Goal: Transaction & Acquisition: Purchase product/service

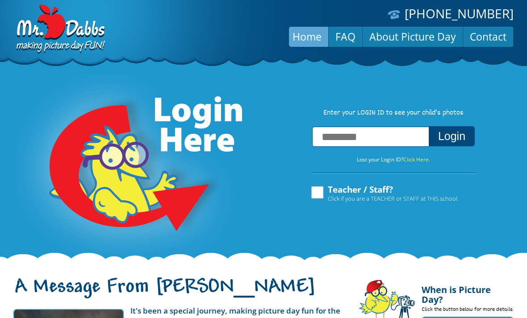
paste input "**********"
type input "**********"
click at [261, 138] on button "Login" at bounding box center [452, 136] width 46 height 20
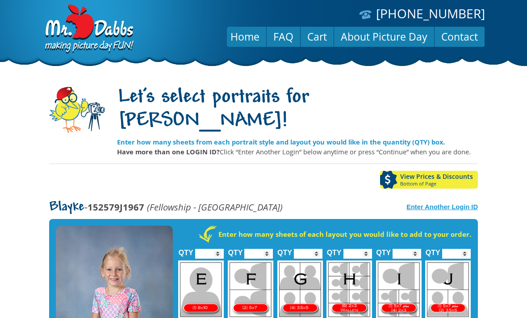
click at [451, 204] on strong "Enter Another Login ID" at bounding box center [441, 207] width 71 height 7
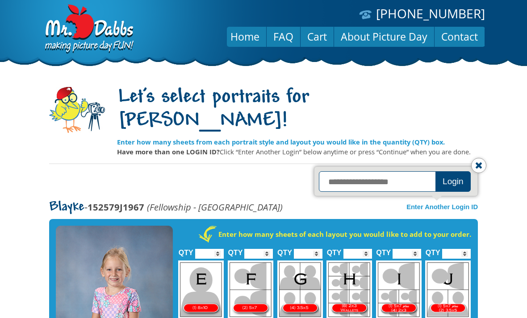
click at [362, 171] on input "text" at bounding box center [378, 181] width 119 height 21
paste input "**********"
type input "**********"
click at [435, 179] on button "Login" at bounding box center [452, 181] width 35 height 21
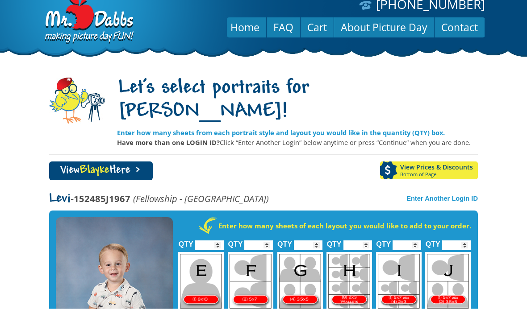
scroll to position [11, 0]
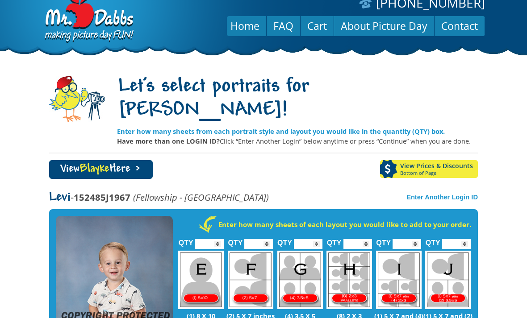
click at [460, 239] on input "*" at bounding box center [456, 244] width 29 height 10
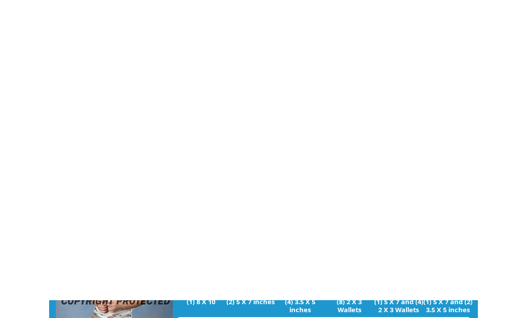
scroll to position [326, 0]
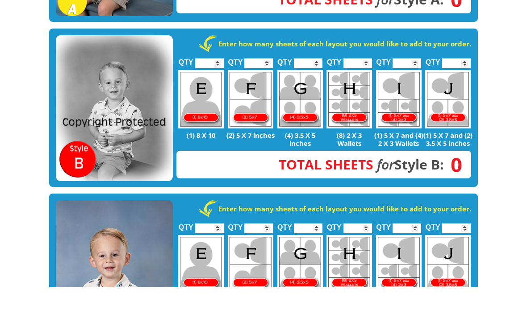
type input "*"
click at [414, 255] on input "*" at bounding box center [407, 260] width 29 height 10
type input "*"
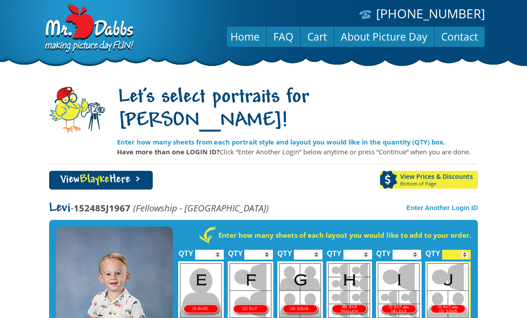
click at [89, 174] on span "Blayke" at bounding box center [94, 180] width 30 height 12
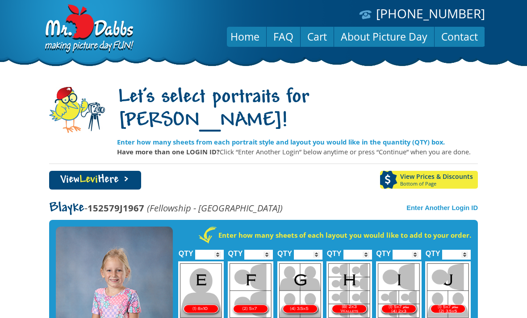
click at [87, 174] on span "Levi" at bounding box center [88, 180] width 18 height 12
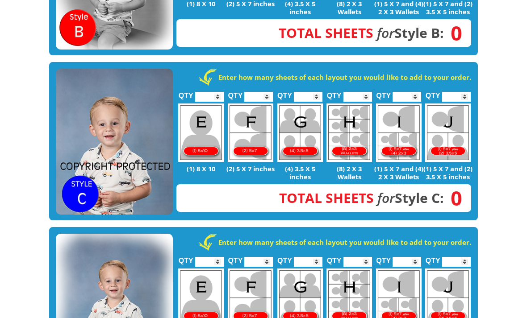
scroll to position [490, 0]
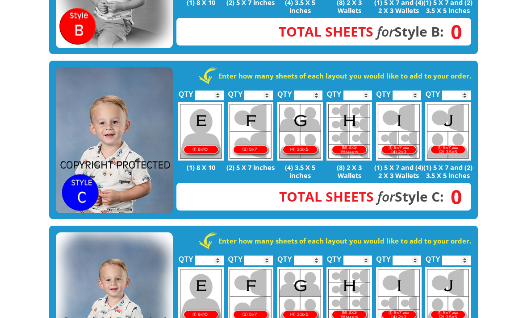
click at [409, 91] on input "*" at bounding box center [407, 96] width 29 height 10
type input "*"
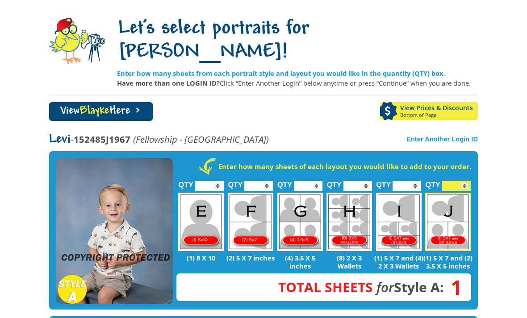
scroll to position [64, 0]
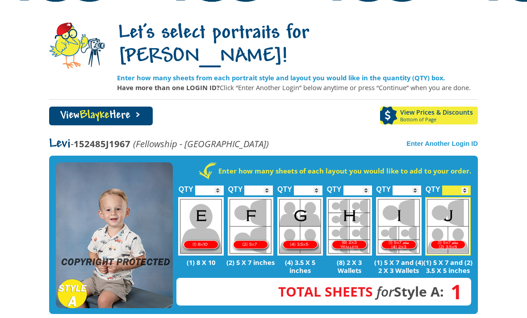
click at [362, 186] on input "*" at bounding box center [357, 191] width 29 height 10
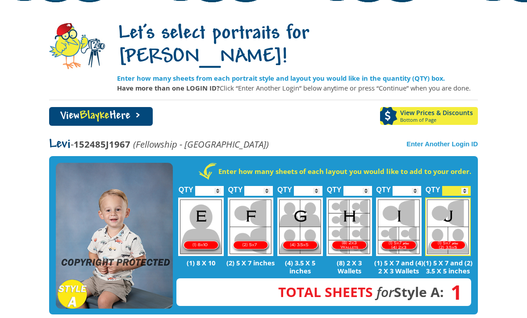
type input "*"
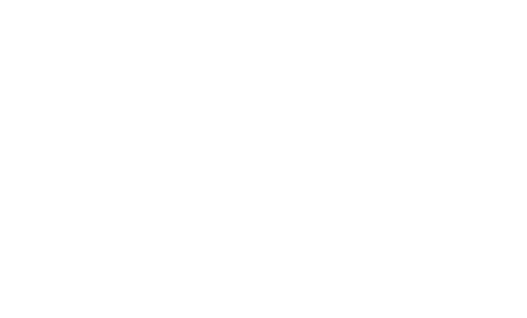
scroll to position [59, 0]
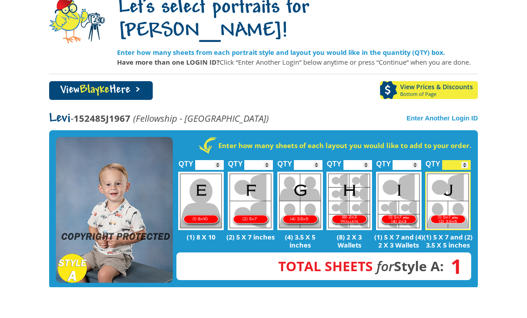
click at [317, 191] on input "*" at bounding box center [308, 196] width 29 height 10
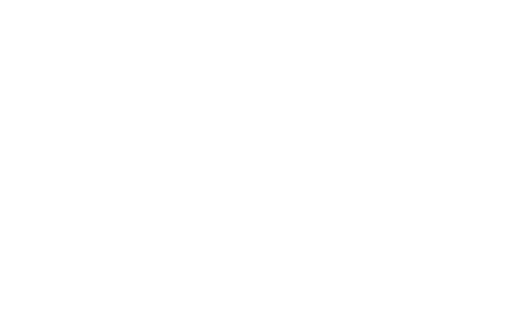
scroll to position [71, 0]
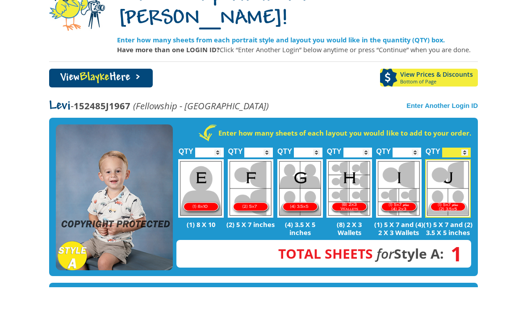
type input "*"
click at [488, 216] on html "(888) 598-4911 Menu Home FAQ Cart About Picture Day Contact Let's select portra…" at bounding box center [263, 88] width 527 height 318
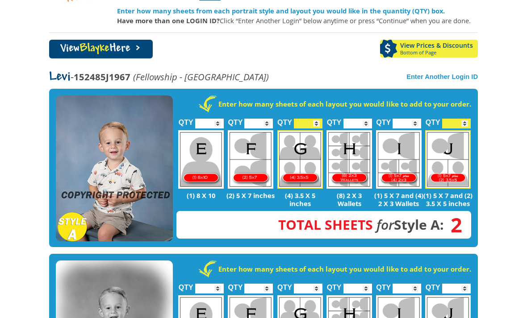
scroll to position [134, 0]
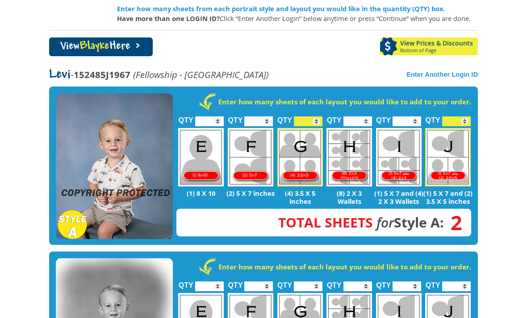
click at [363, 117] on input "QTY" at bounding box center [357, 122] width 29 height 10
type input "*"
click at [493, 185] on html "[PHONE_NUMBER] Menu Home FAQ Cart About Picture Day Contact Let's select portra…" at bounding box center [263, 25] width 527 height 318
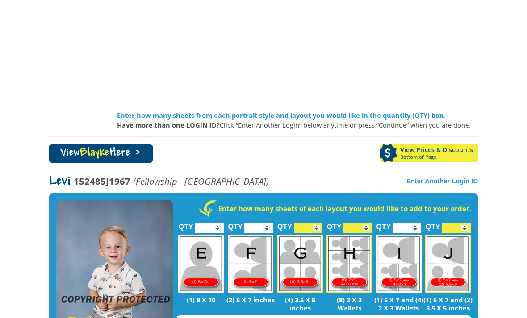
scroll to position [39, 0]
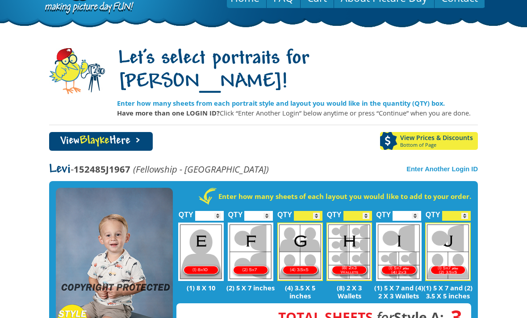
click at [104, 135] on span "Blayke" at bounding box center [94, 141] width 30 height 12
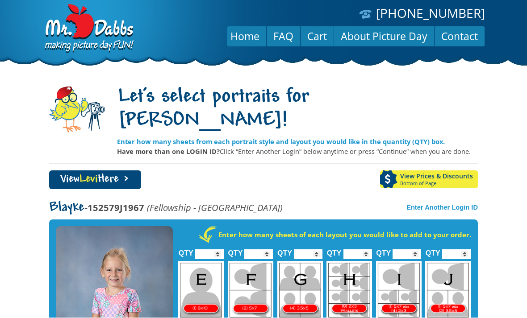
scroll to position [58, 0]
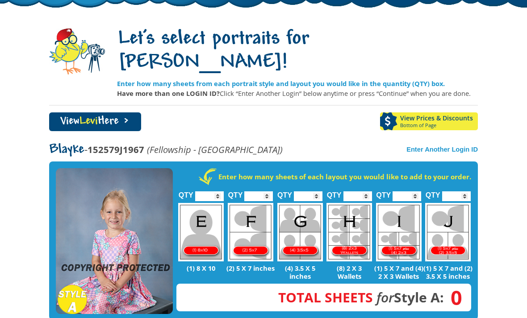
click at [461, 192] on input "*" at bounding box center [456, 197] width 29 height 10
type input "*"
click at [362, 192] on input "*" at bounding box center [357, 197] width 29 height 10
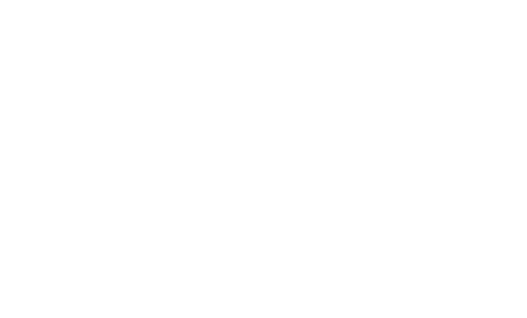
scroll to position [388, 0]
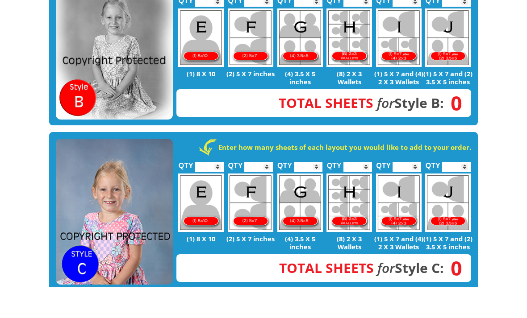
type input "*"
click at [409, 193] on input "*" at bounding box center [407, 198] width 29 height 10
type input "*"
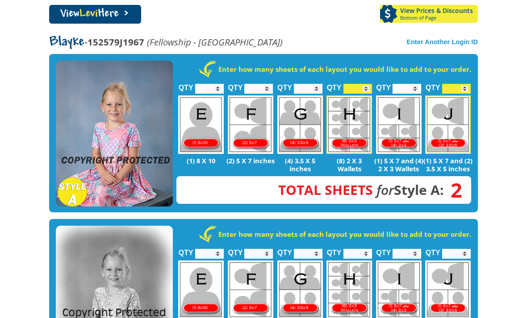
scroll to position [165, 0]
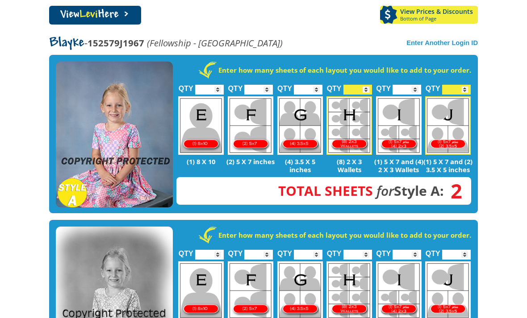
click at [262, 85] on input "*" at bounding box center [258, 90] width 29 height 10
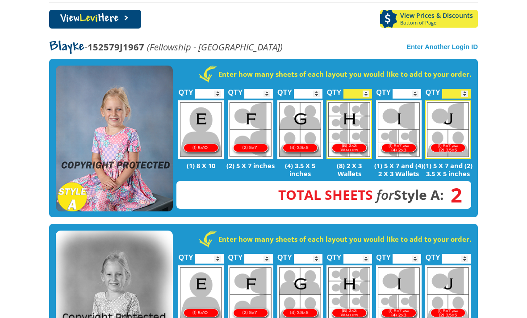
type input "*"
click at [312, 89] on input "*" at bounding box center [308, 94] width 29 height 10
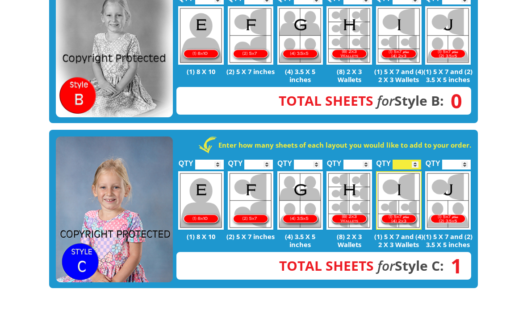
scroll to position [401, 0]
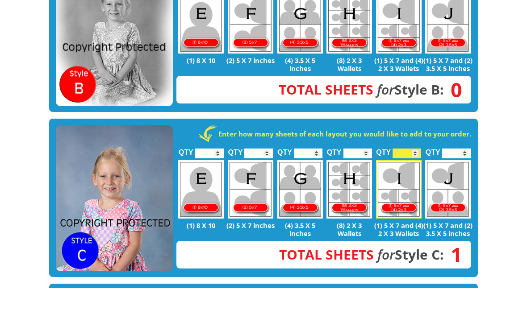
click at [413, 179] on input "*" at bounding box center [407, 184] width 29 height 10
click at [312, 179] on input "*" at bounding box center [308, 184] width 29 height 10
type input "*"
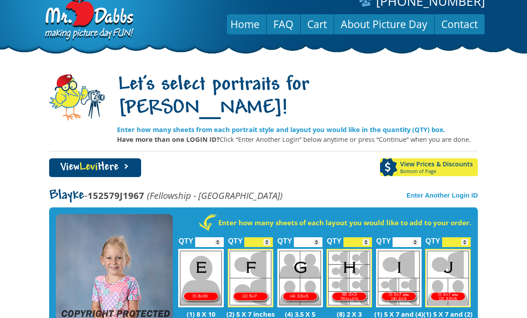
scroll to position [21, 0]
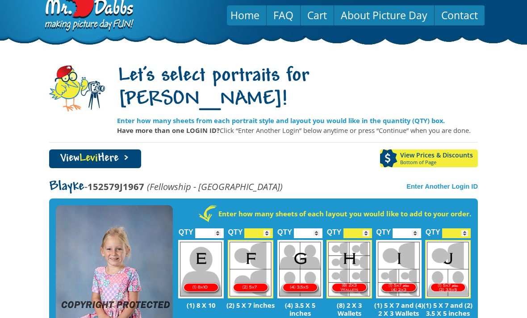
click at [108, 150] on link "View Levi Here >" at bounding box center [95, 159] width 92 height 19
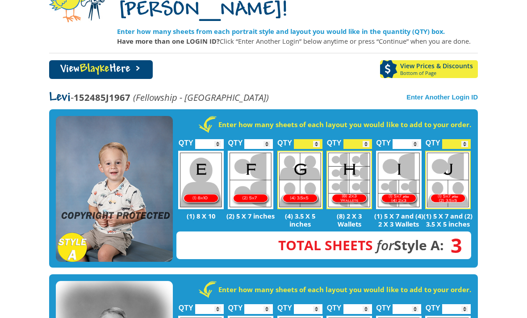
scroll to position [112, 0]
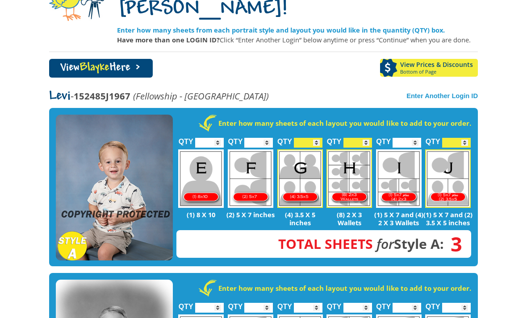
click at [266, 138] on input "*" at bounding box center [258, 143] width 29 height 10
type input "*"
click at [464, 138] on input "*" at bounding box center [456, 143] width 29 height 10
click at [502, 205] on body "(888) 598-4911 Menu Home FAQ Cart About Picture Day Contact Let's select portra…" at bounding box center [263, 47] width 527 height 318
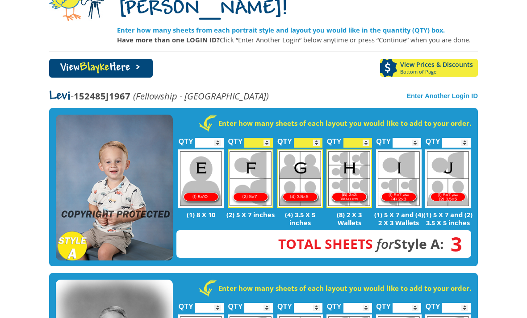
click at [311, 138] on input "*" at bounding box center [308, 143] width 29 height 10
click at [122, 59] on link "View Blayke Here >" at bounding box center [101, 68] width 104 height 19
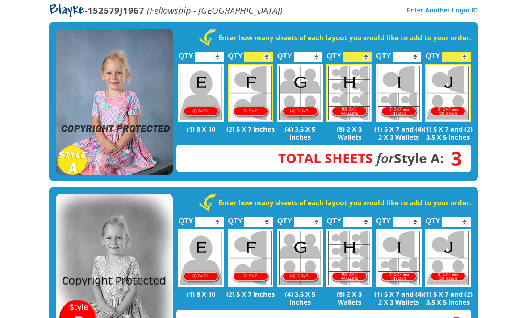
scroll to position [190, 0]
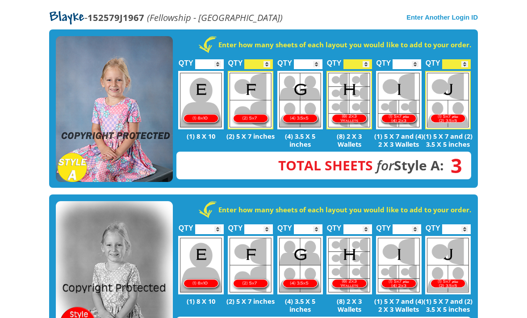
click at [461, 60] on input "*" at bounding box center [456, 65] width 29 height 10
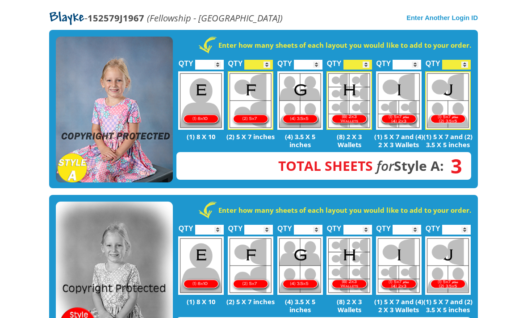
type input "*"
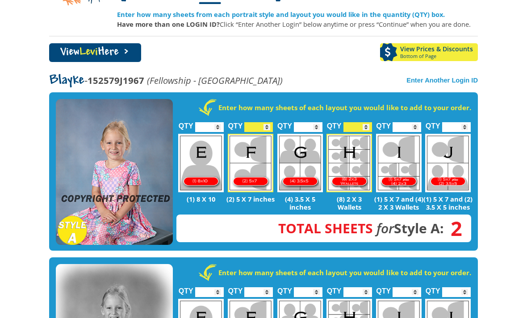
scroll to position [127, 0]
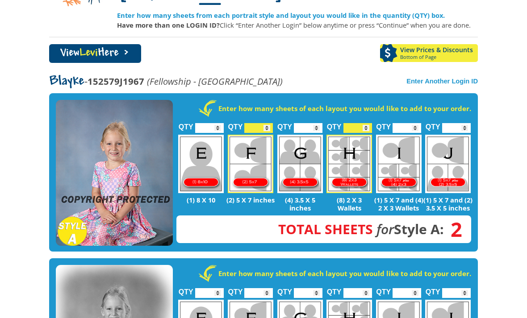
click at [105, 44] on link "View Levi Here >" at bounding box center [95, 53] width 92 height 19
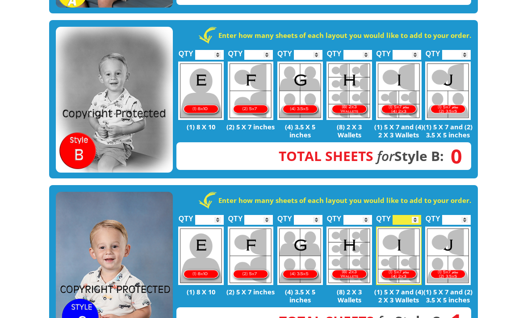
scroll to position [365, 0]
click at [320, 215] on input "*" at bounding box center [308, 220] width 29 height 10
type input "*"
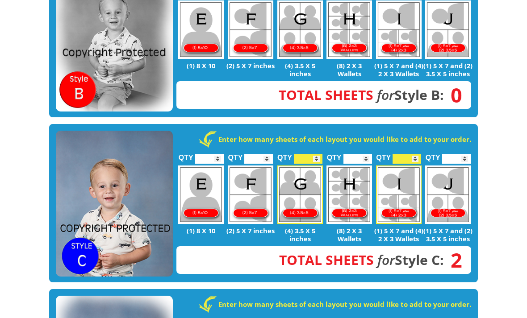
scroll to position [424, 0]
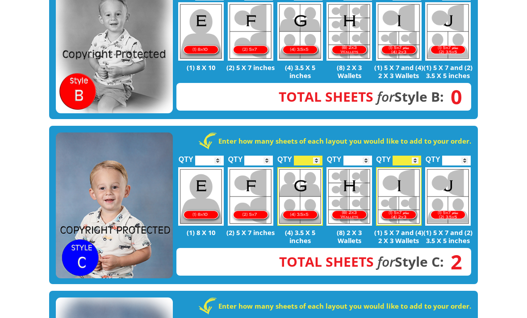
click at [412, 156] on input "*" at bounding box center [407, 161] width 29 height 10
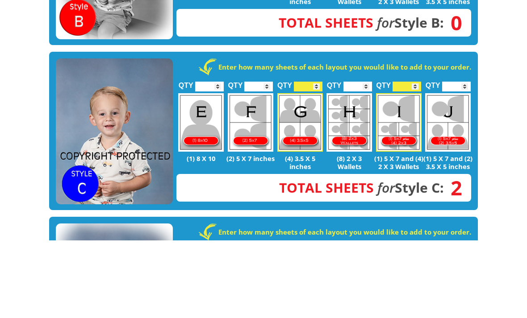
scroll to position [420, 0]
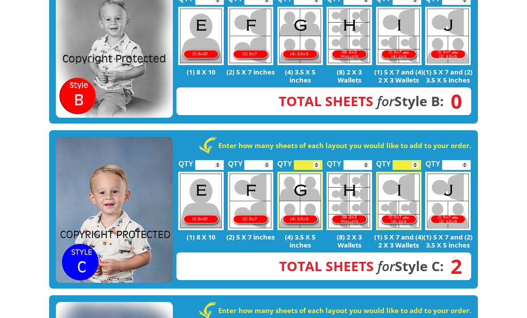
type input "*"
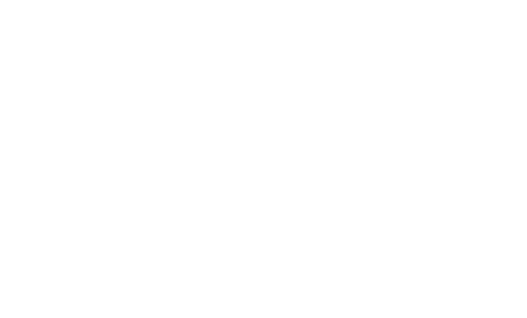
scroll to position [121, 0]
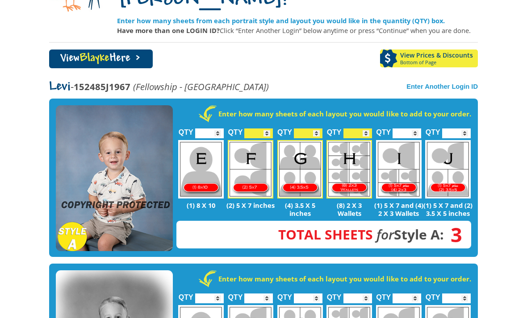
click at [312, 129] on input "*" at bounding box center [308, 134] width 29 height 10
type input "*"
click at [483, 155] on body "(888) 598-4911 Menu Home FAQ Cart About Picture Day Contact Let's select portra…" at bounding box center [263, 38] width 527 height 318
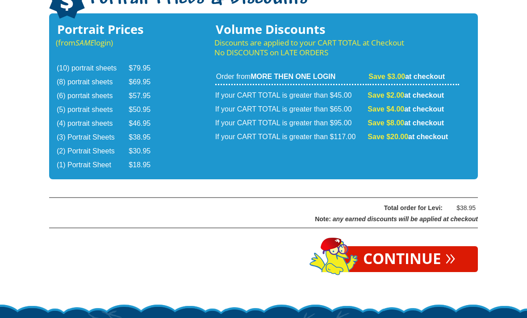
scroll to position [1491, 0]
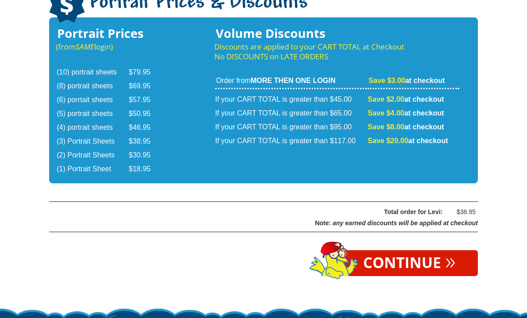
click at [451, 256] on span "»" at bounding box center [450, 261] width 10 height 10
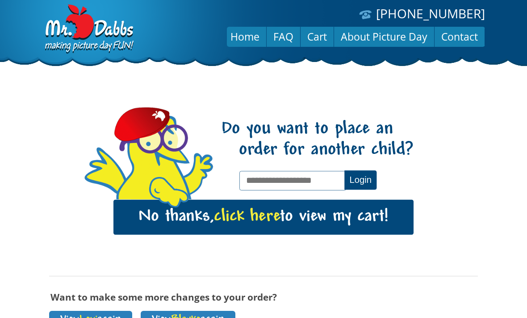
click at [383, 213] on link "No thanks, click here to view my cart!" at bounding box center [263, 217] width 300 height 35
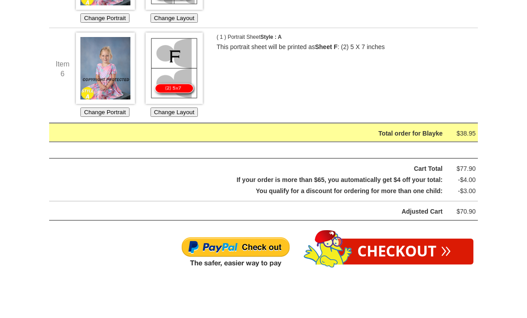
scroll to position [717, 0]
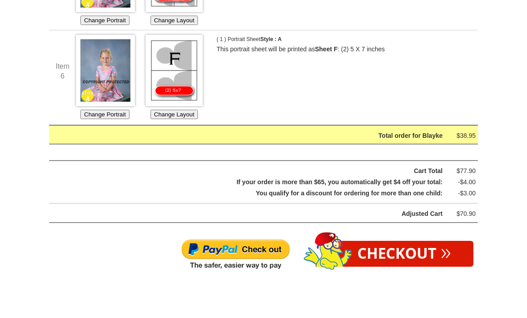
click at [440, 242] on link "Checkout »" at bounding box center [404, 255] width 138 height 26
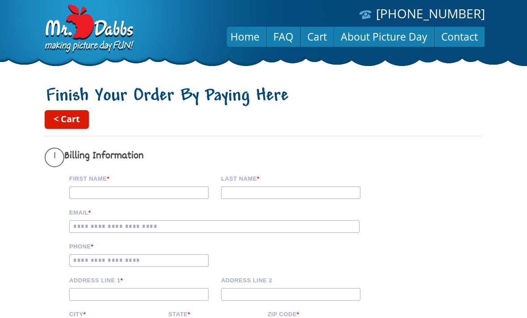
click at [71, 115] on link "< Cart" at bounding box center [67, 119] width 44 height 19
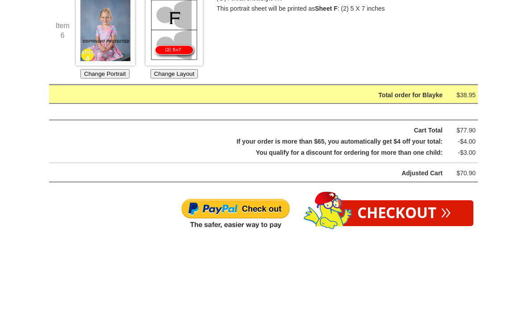
scroll to position [779, 0]
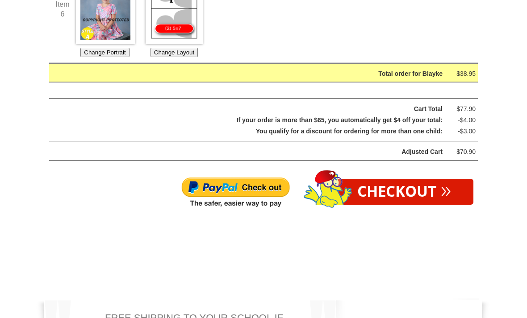
click at [454, 182] on link "Checkout »" at bounding box center [404, 192] width 138 height 26
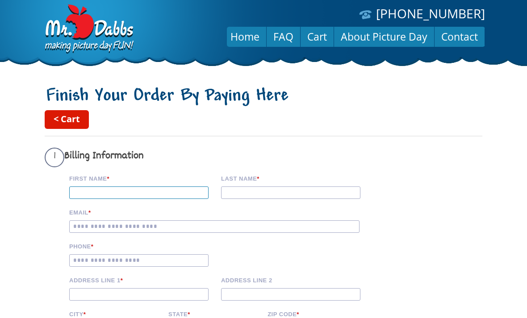
click at [105, 192] on input "First Name *" at bounding box center [138, 193] width 139 height 13
type input "******"
type input "**********"
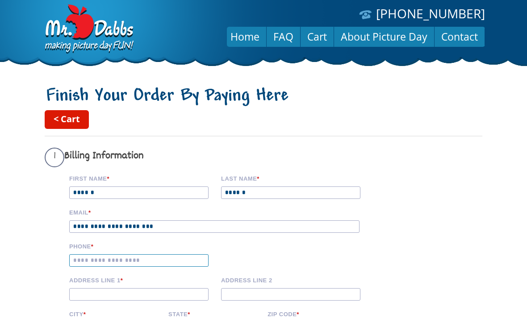
scroll to position [89, 0]
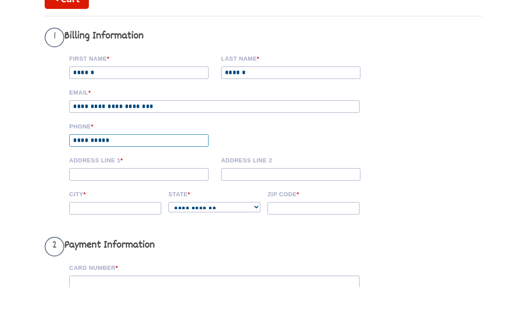
type input "**********"
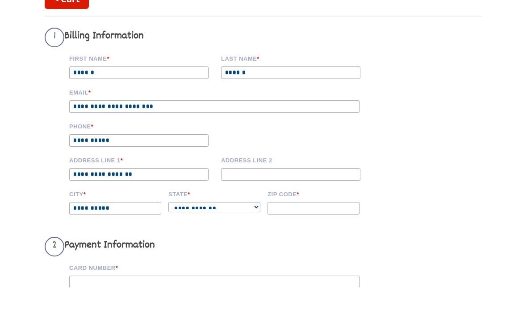
select select "**"
type input "*****"
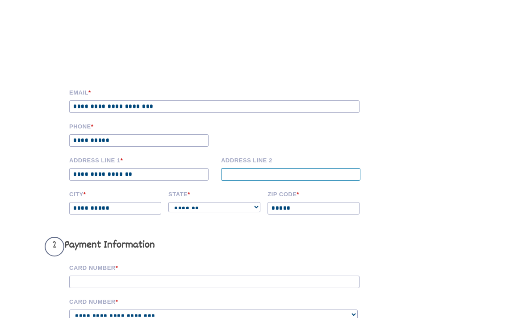
scroll to position [204, 0]
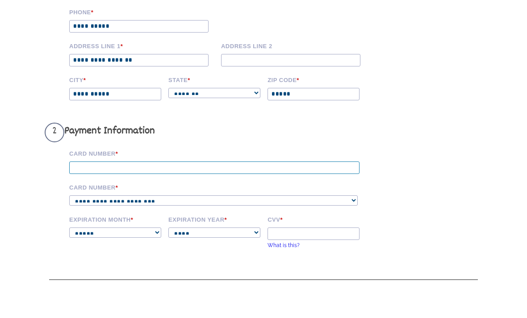
click at [105, 192] on input "Card Number *" at bounding box center [214, 198] width 290 height 13
type input "**********"
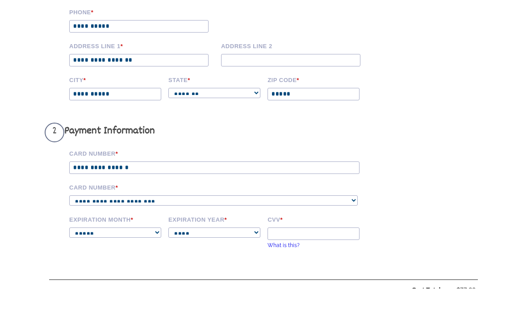
select select "****"
select select "**"
select select "****"
type input "***"
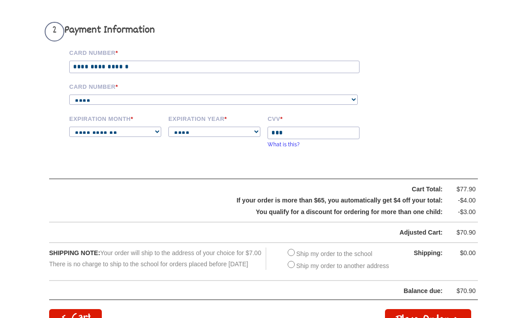
scroll to position [349, 0]
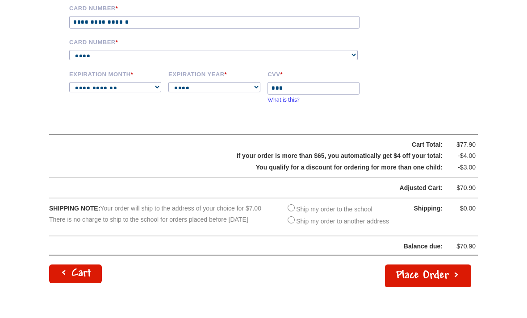
click at [446, 296] on button "Place Order >" at bounding box center [428, 307] width 86 height 23
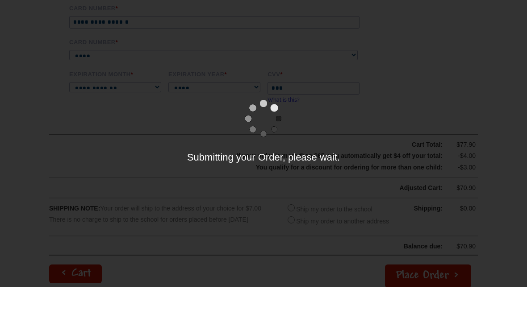
scroll to position [380, 0]
